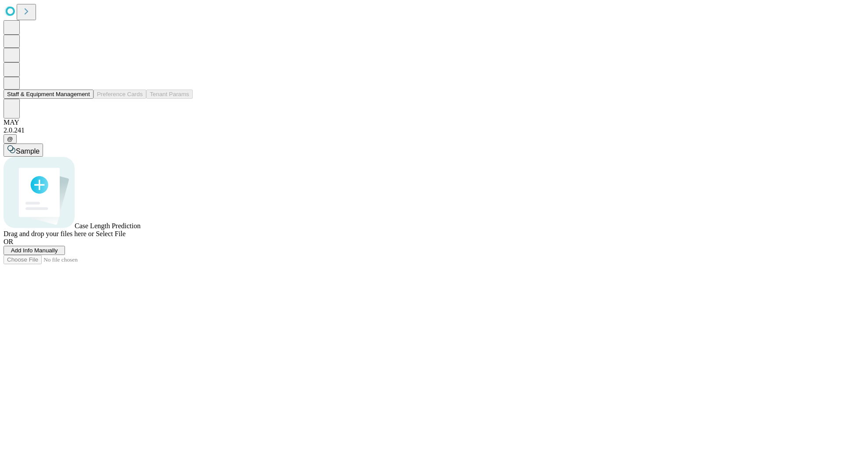
click at [84, 99] on button "Staff & Equipment Management" at bounding box center [49, 94] width 90 height 9
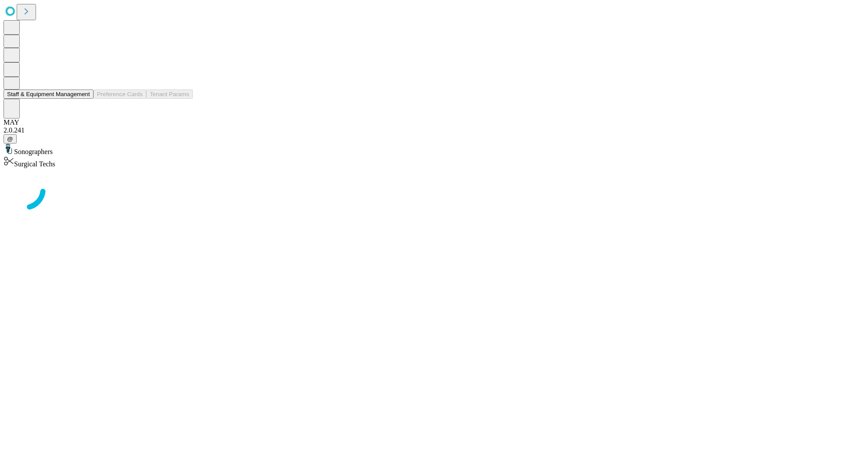
click at [84, 99] on button "Staff & Equipment Management" at bounding box center [49, 94] width 90 height 9
